Goal: Book appointment/travel/reservation

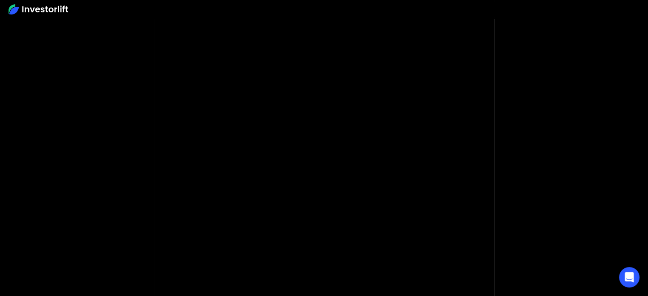
scroll to position [54, 0]
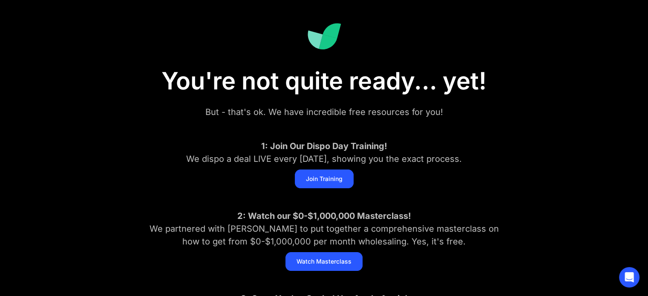
scroll to position [51, 0]
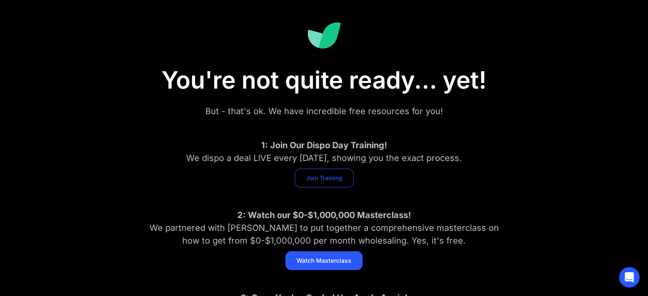
click at [331, 183] on link "Join Training" at bounding box center [324, 178] width 59 height 19
